Goal: Register for event/course

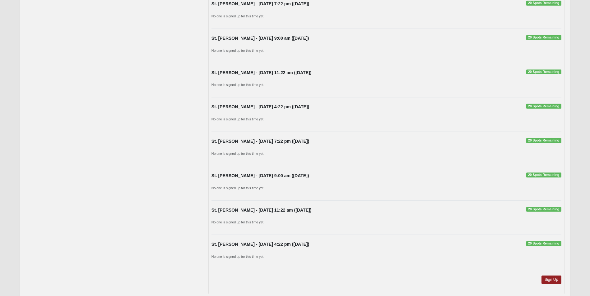
scroll to position [437, 0]
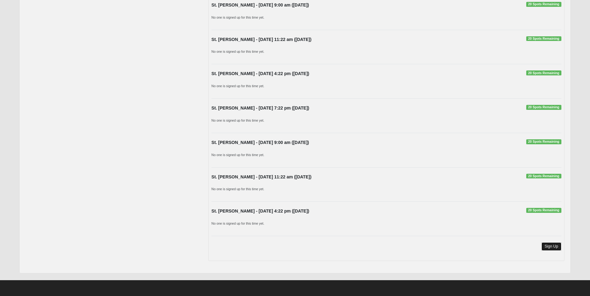
click at [553, 245] on link "Sign Up" at bounding box center [551, 247] width 20 height 8
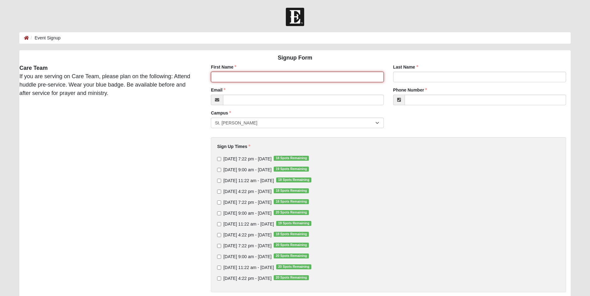
click at [249, 78] on input "First Name" at bounding box center [297, 77] width 173 height 11
click at [273, 78] on input "First Name" at bounding box center [297, 77] width 173 height 11
type input "[PERSON_NAME]"
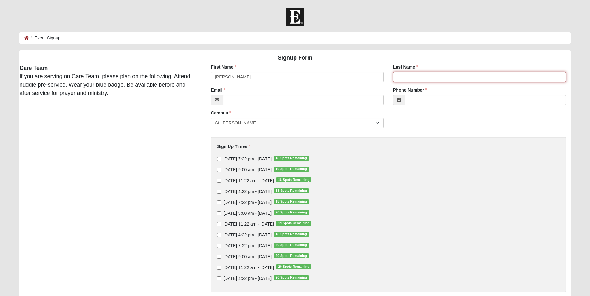
type input "Lekas"
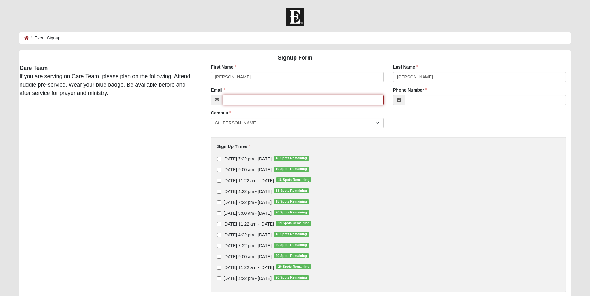
type input "nclekas@gmail.com"
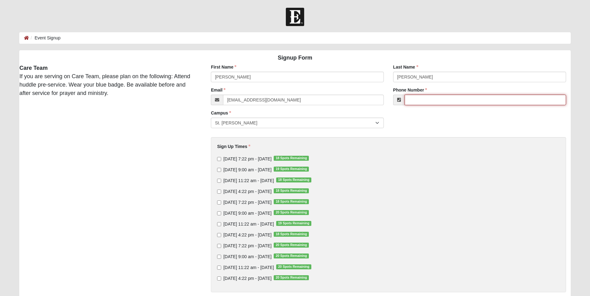
type input "(908) 377-6699"
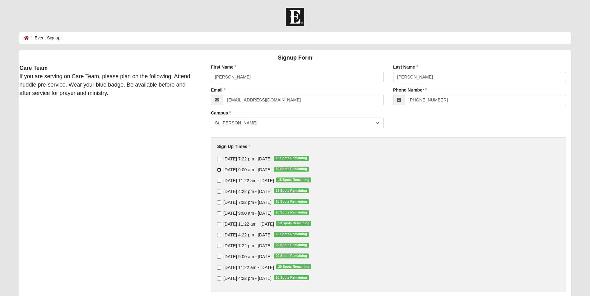
click at [219, 169] on input "Sunday 9:00 am - Oct 19 2025 19 Spots Remaining" at bounding box center [219, 170] width 4 height 4
checkbox input "true"
click at [218, 213] on input "Sunday 9:00 am - Oct 26 2025 20 Spots Remaining" at bounding box center [219, 214] width 4 height 4
checkbox input "true"
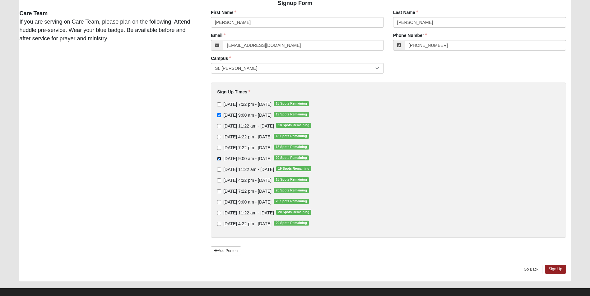
scroll to position [63, 0]
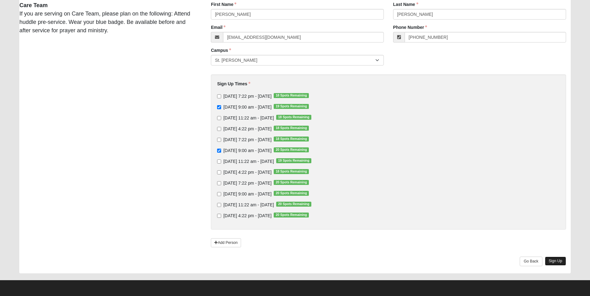
click at [554, 260] on link "Sign Up" at bounding box center [554, 261] width 21 height 9
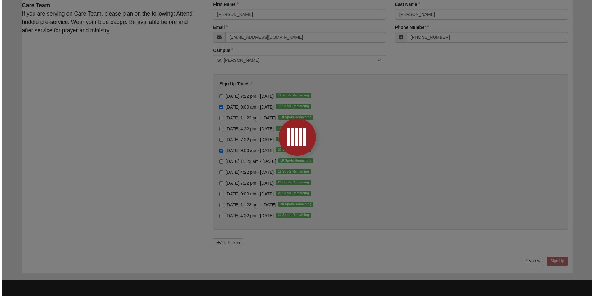
scroll to position [0, 0]
